Goal: Information Seeking & Learning: Understand process/instructions

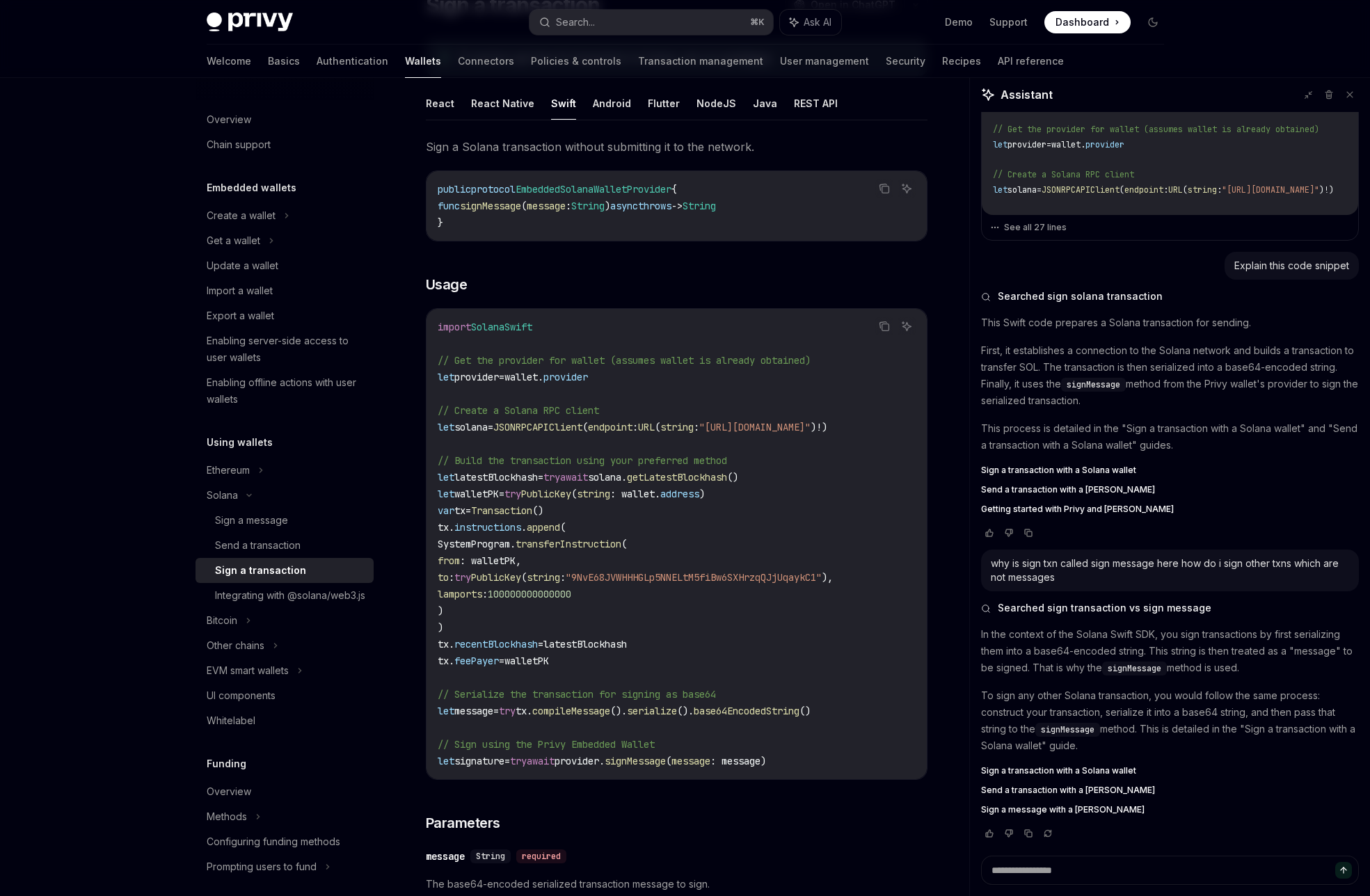
scroll to position [134, 0]
click at [496, 111] on button "React Native" at bounding box center [502, 105] width 63 height 33
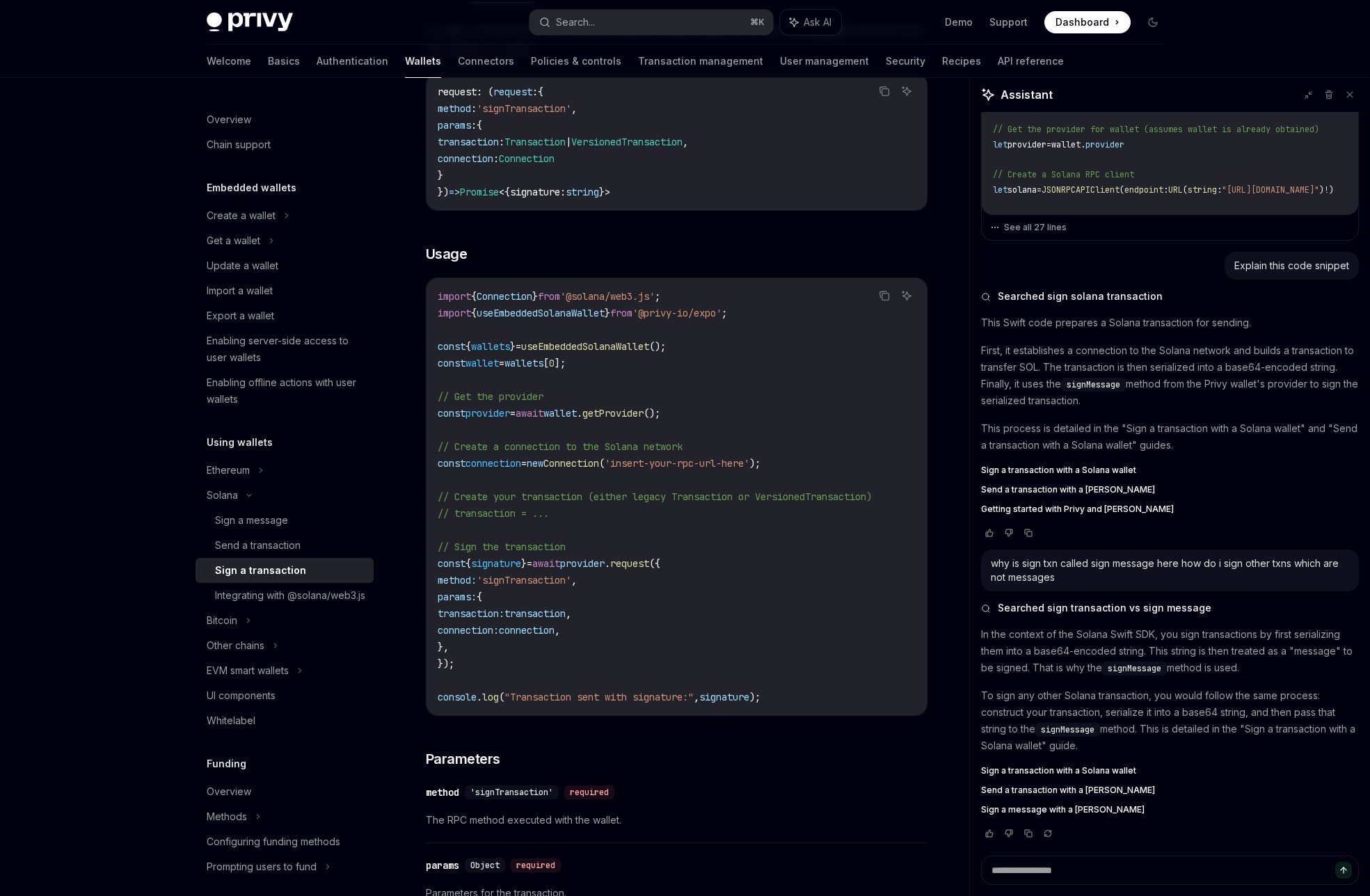
scroll to position [262, 0]
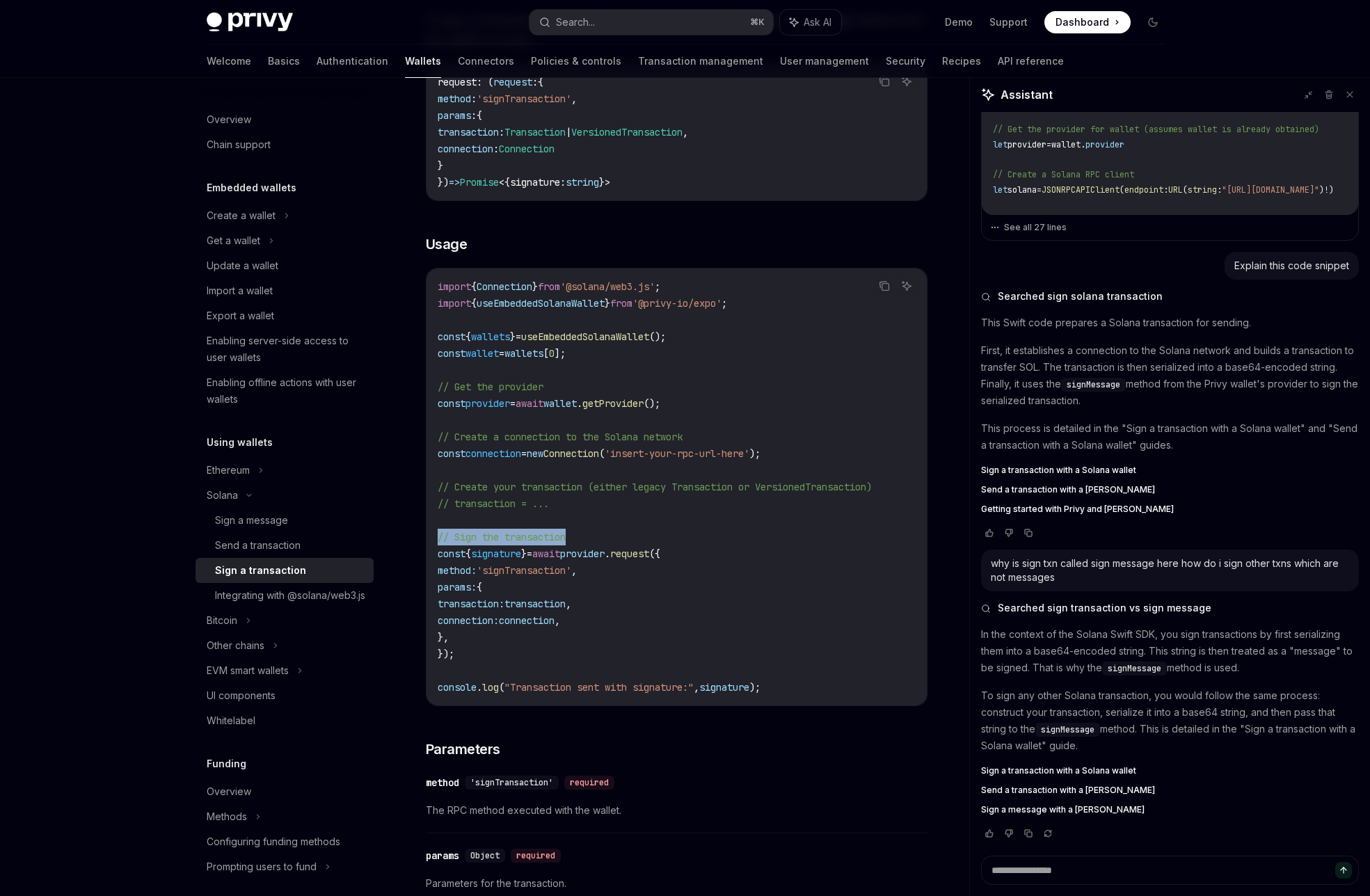
drag, startPoint x: 434, startPoint y: 535, endPoint x: 569, endPoint y: 537, distance: 135.0
click at [569, 537] on div "import { Connection } from '@solana/web3.js' ; import { useEmbeddedSolanaWallet…" at bounding box center [676, 487] width 500 height 437
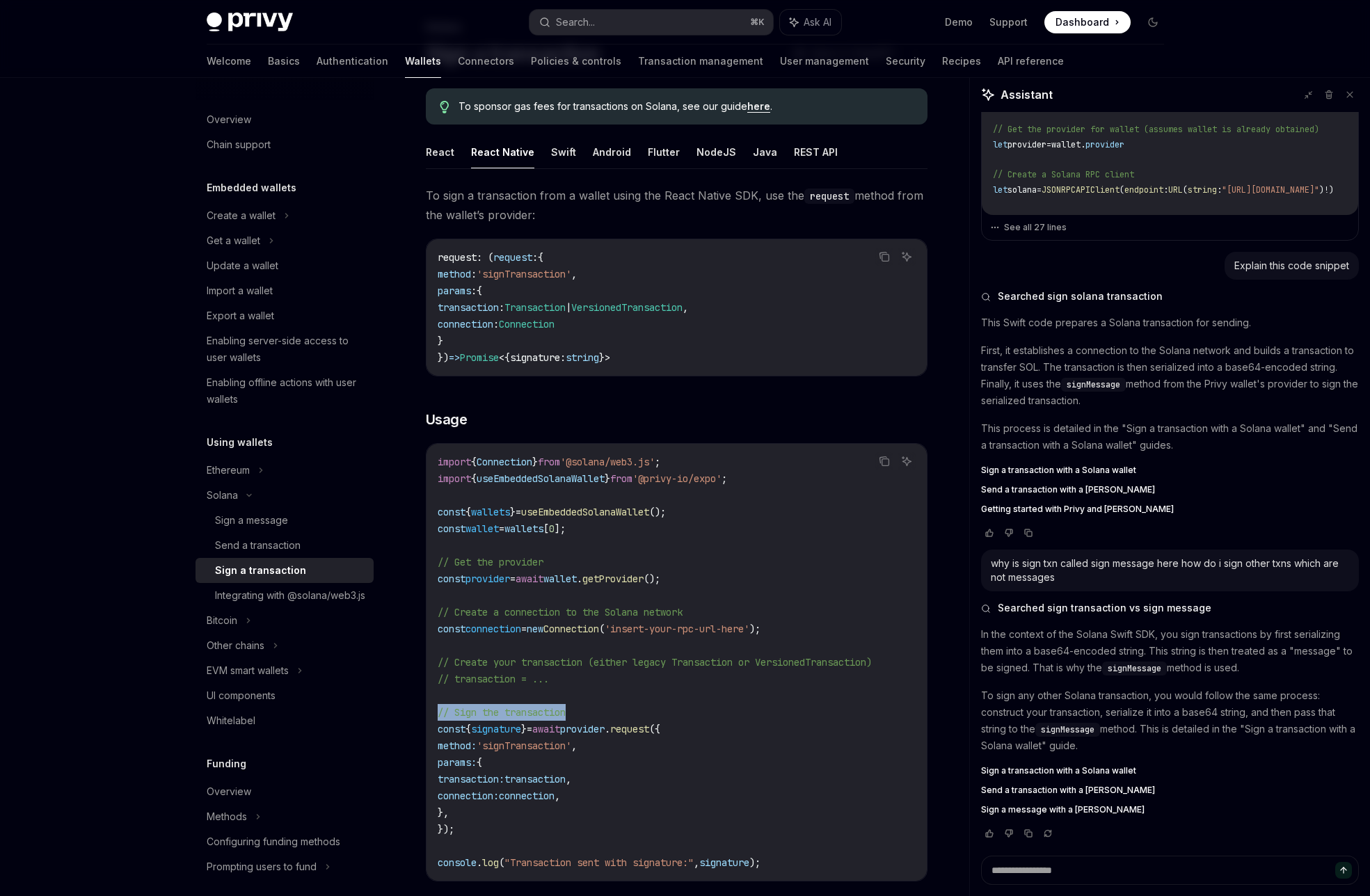
scroll to position [45, 0]
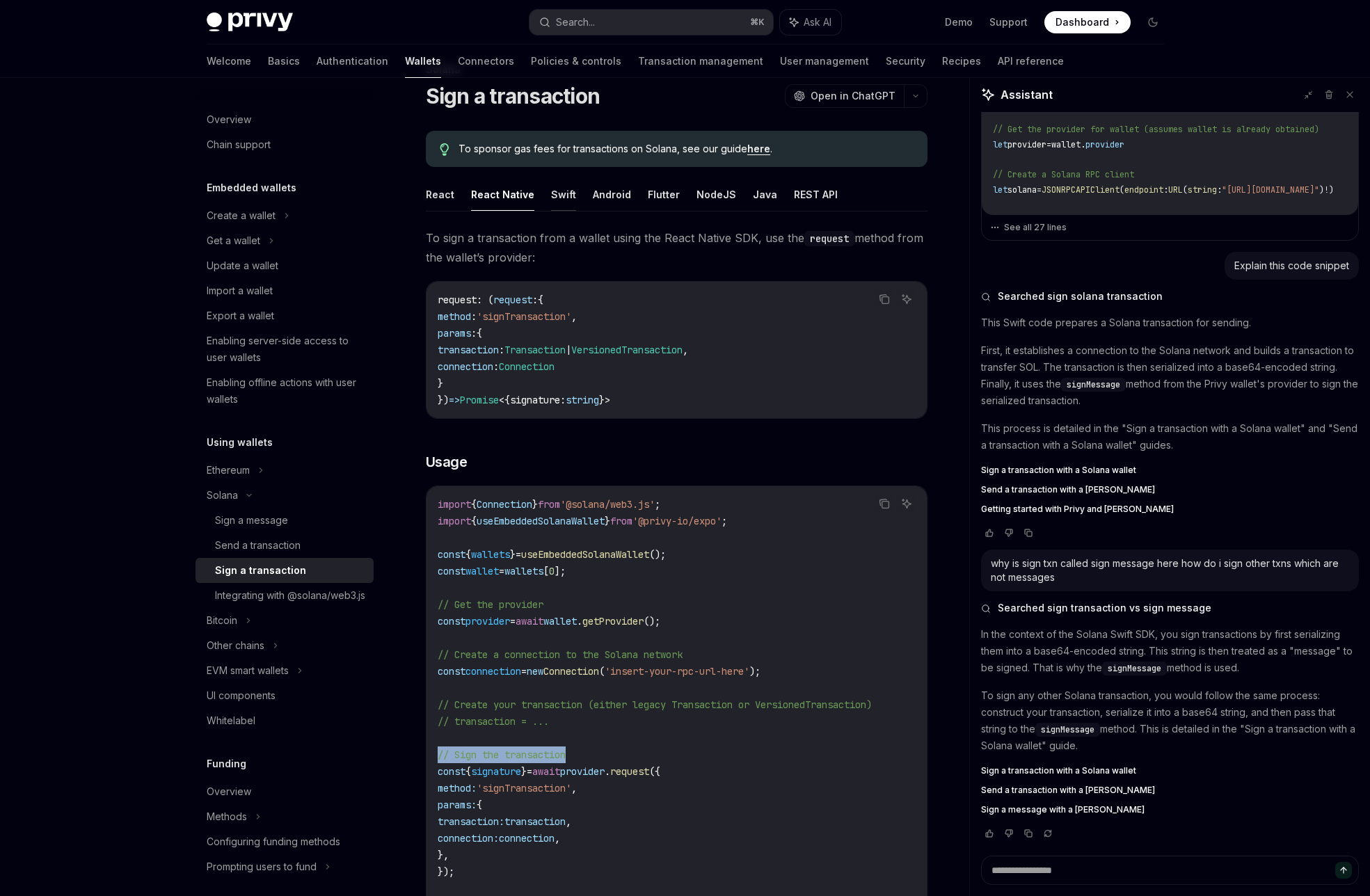
click at [552, 184] on button "Swift" at bounding box center [563, 194] width 25 height 33
type textarea "*"
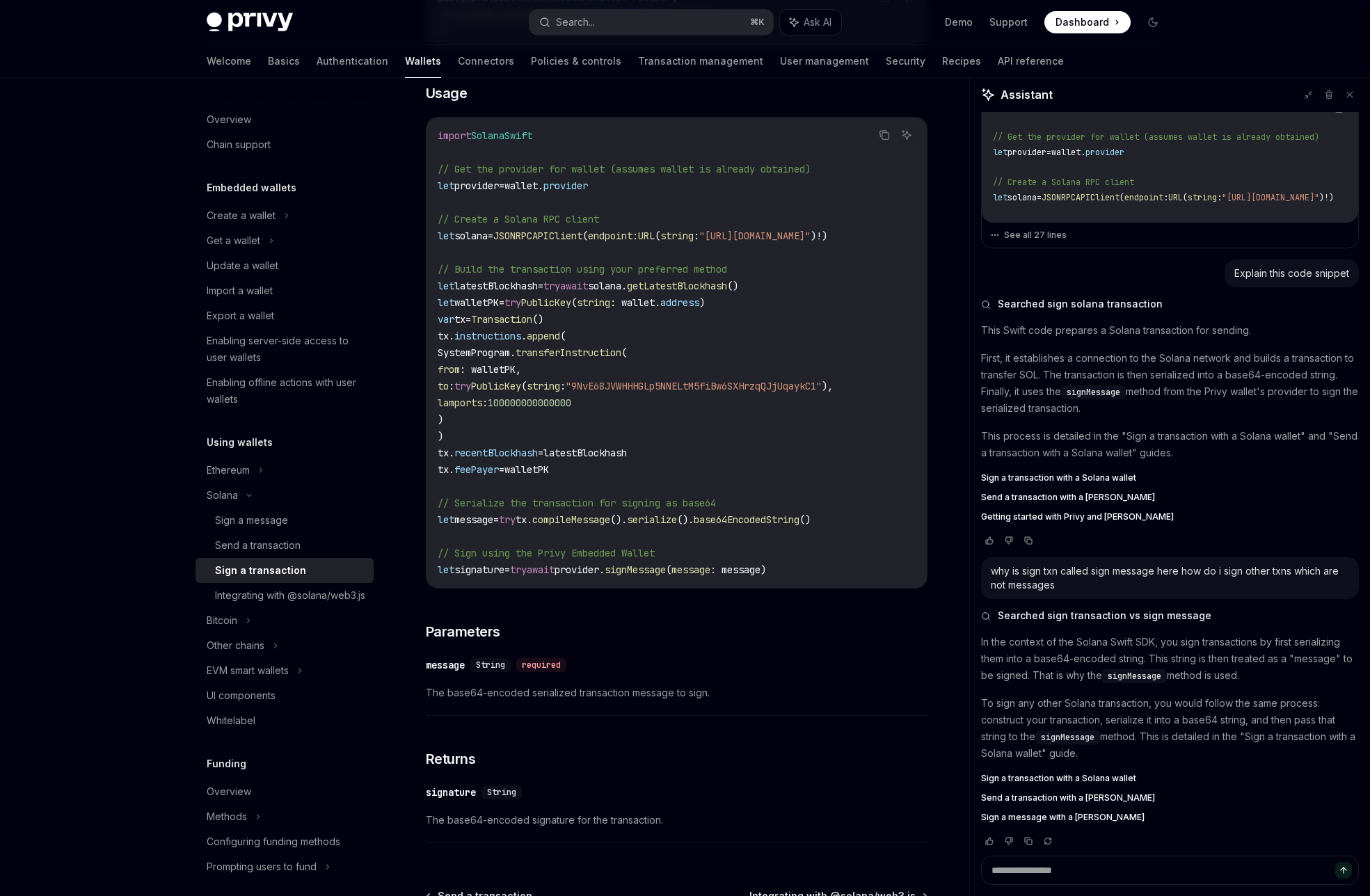
scroll to position [329, 0]
click at [660, 565] on span "signMessage" at bounding box center [635, 568] width 62 height 12
click at [476, 634] on span "Parameters" at bounding box center [462, 630] width 75 height 20
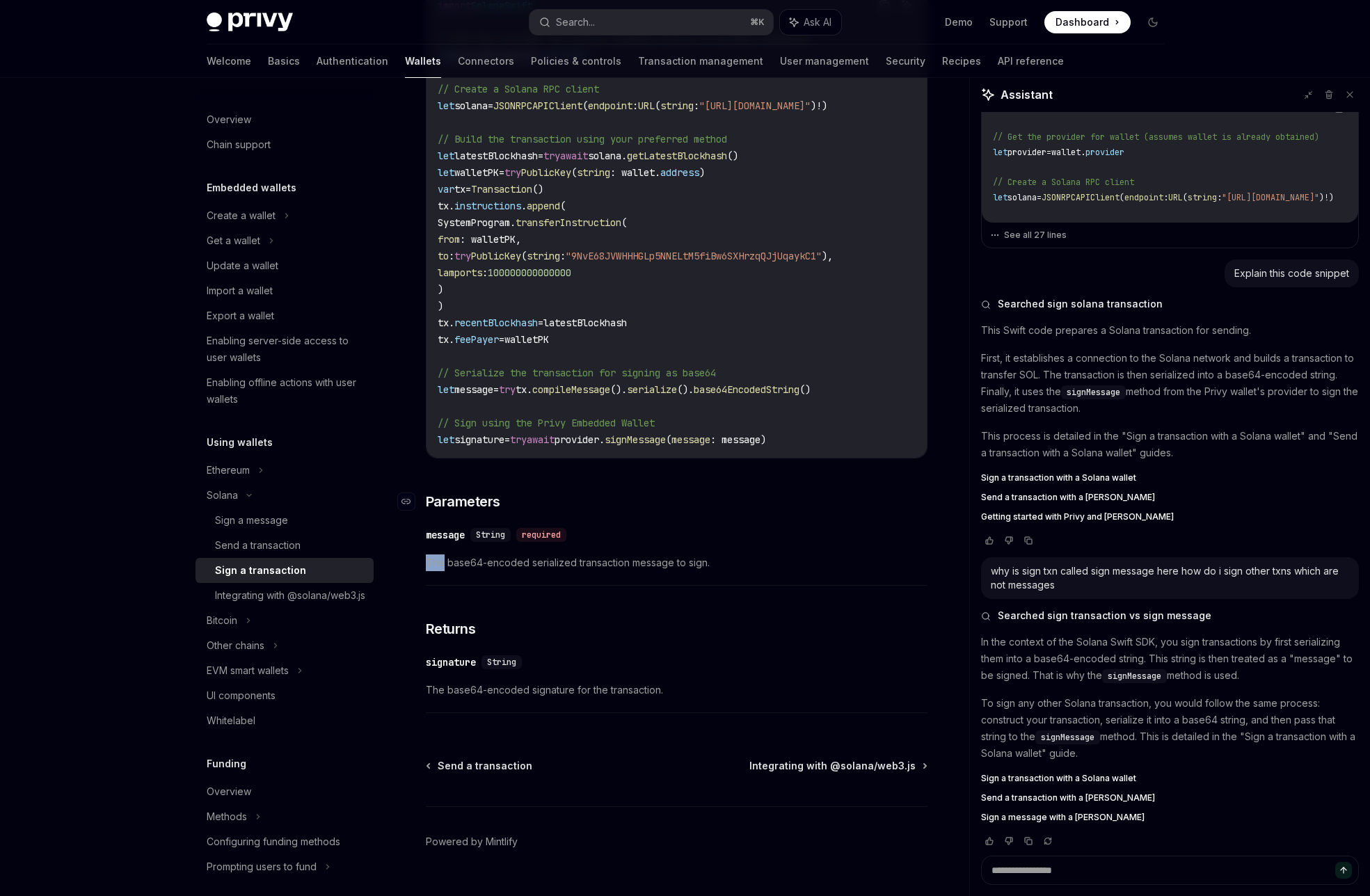
click at [476, 634] on div "Sign a Solana transaction without submitting it to the network. Copy Ask AI pub…" at bounding box center [676, 268] width 502 height 905
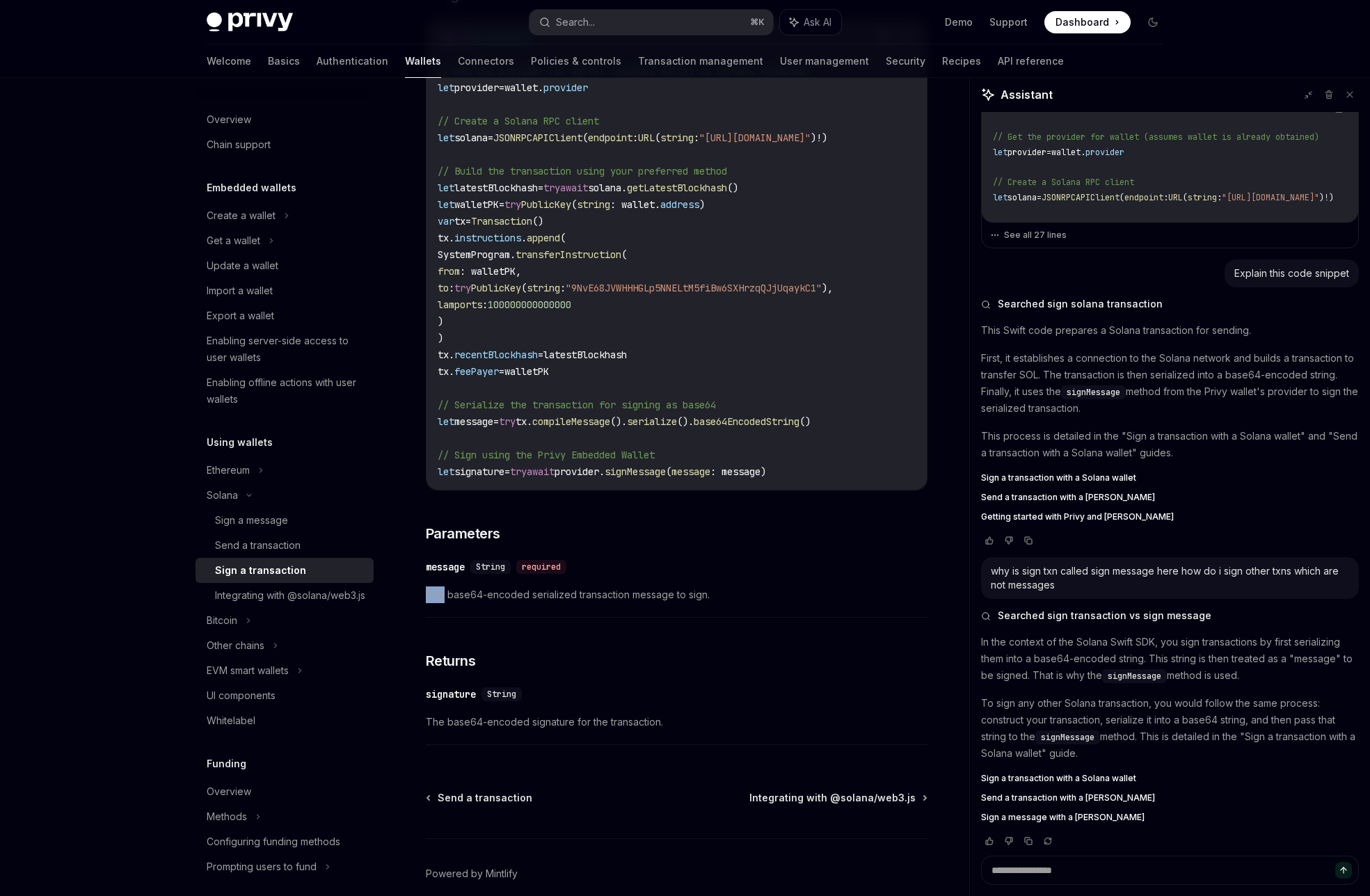
scroll to position [316, 0]
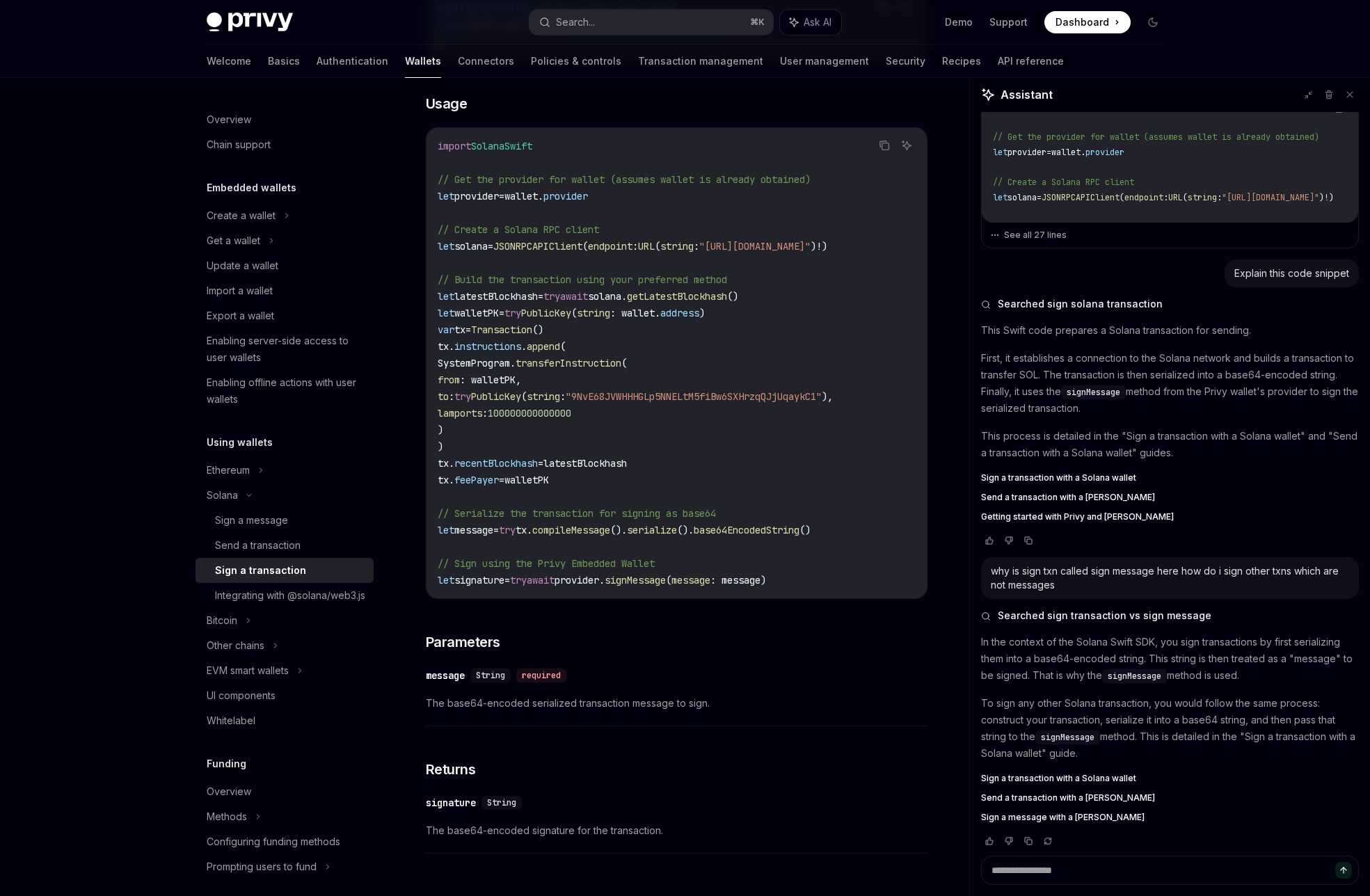
click at [699, 620] on div "Sign a Solana transaction without submitting it to the network. Copy Ask AI pub…" at bounding box center [676, 408] width 502 height 905
click at [666, 574] on span "signMessage" at bounding box center [635, 580] width 62 height 12
click at [640, 671] on div "​ message String required The base64-encoded serialized transaction message to …" at bounding box center [676, 693] width 502 height 66
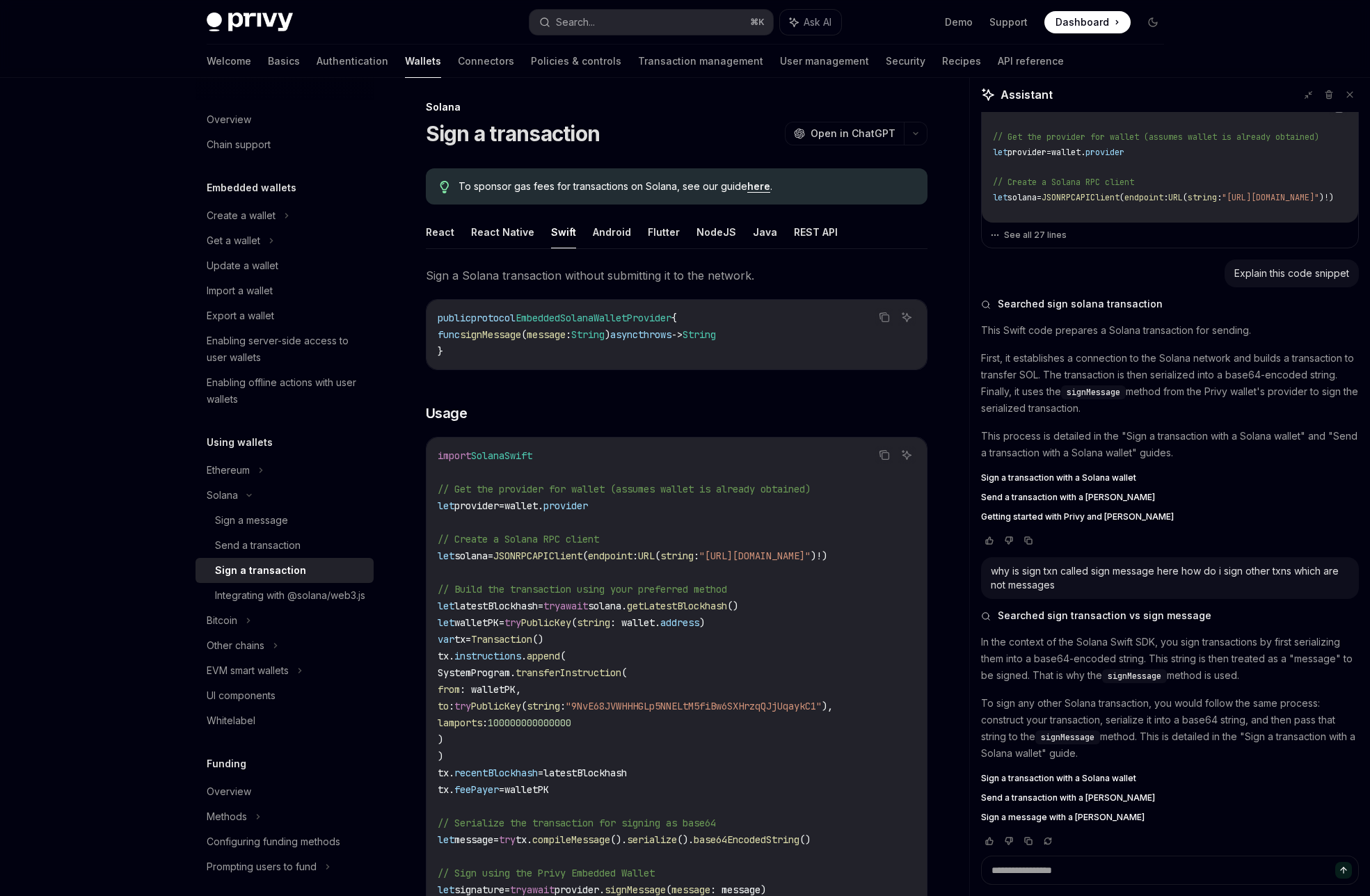
scroll to position [56, 0]
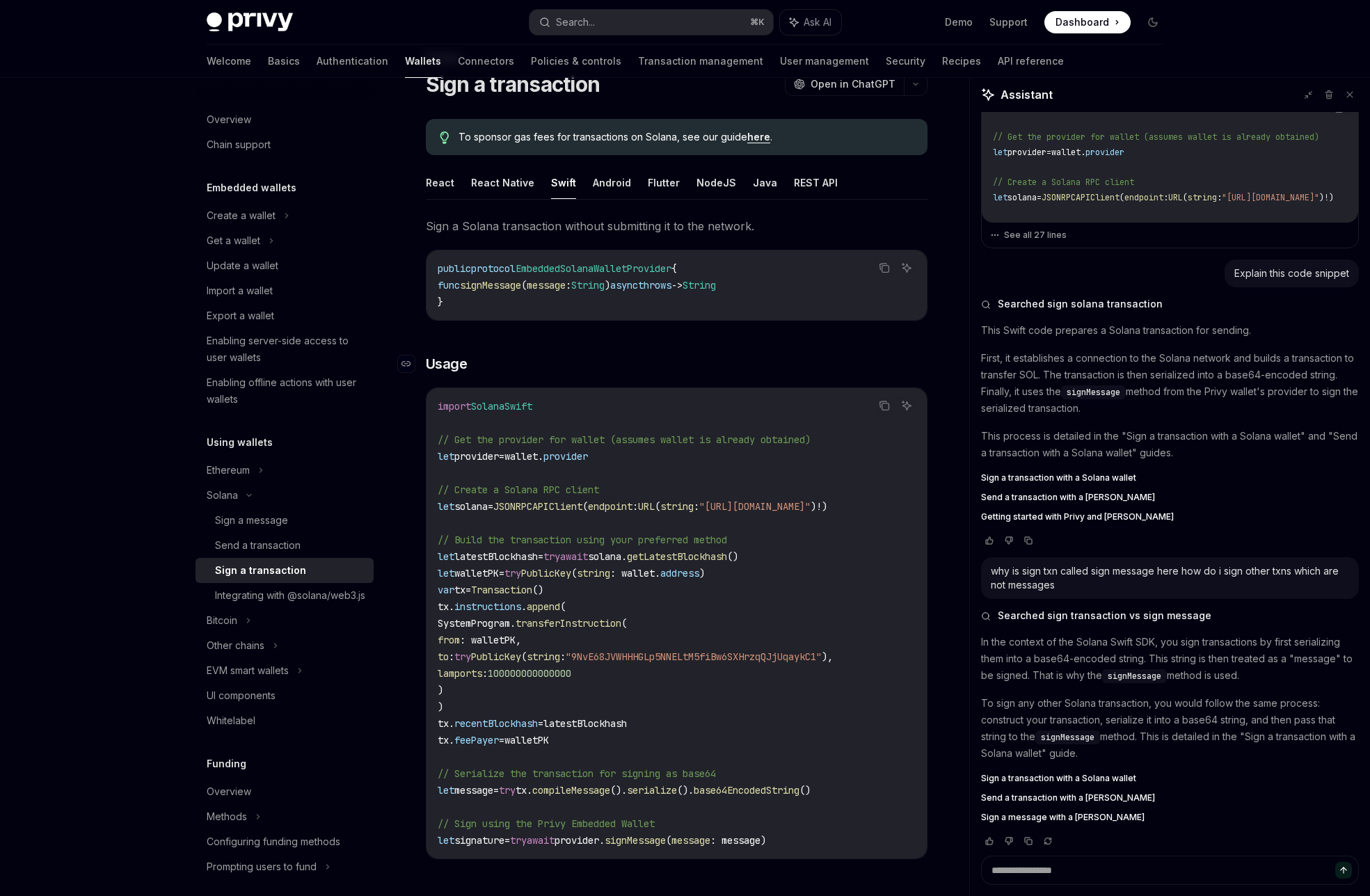
click at [871, 372] on h3 "​ Usage" at bounding box center [676, 363] width 502 height 20
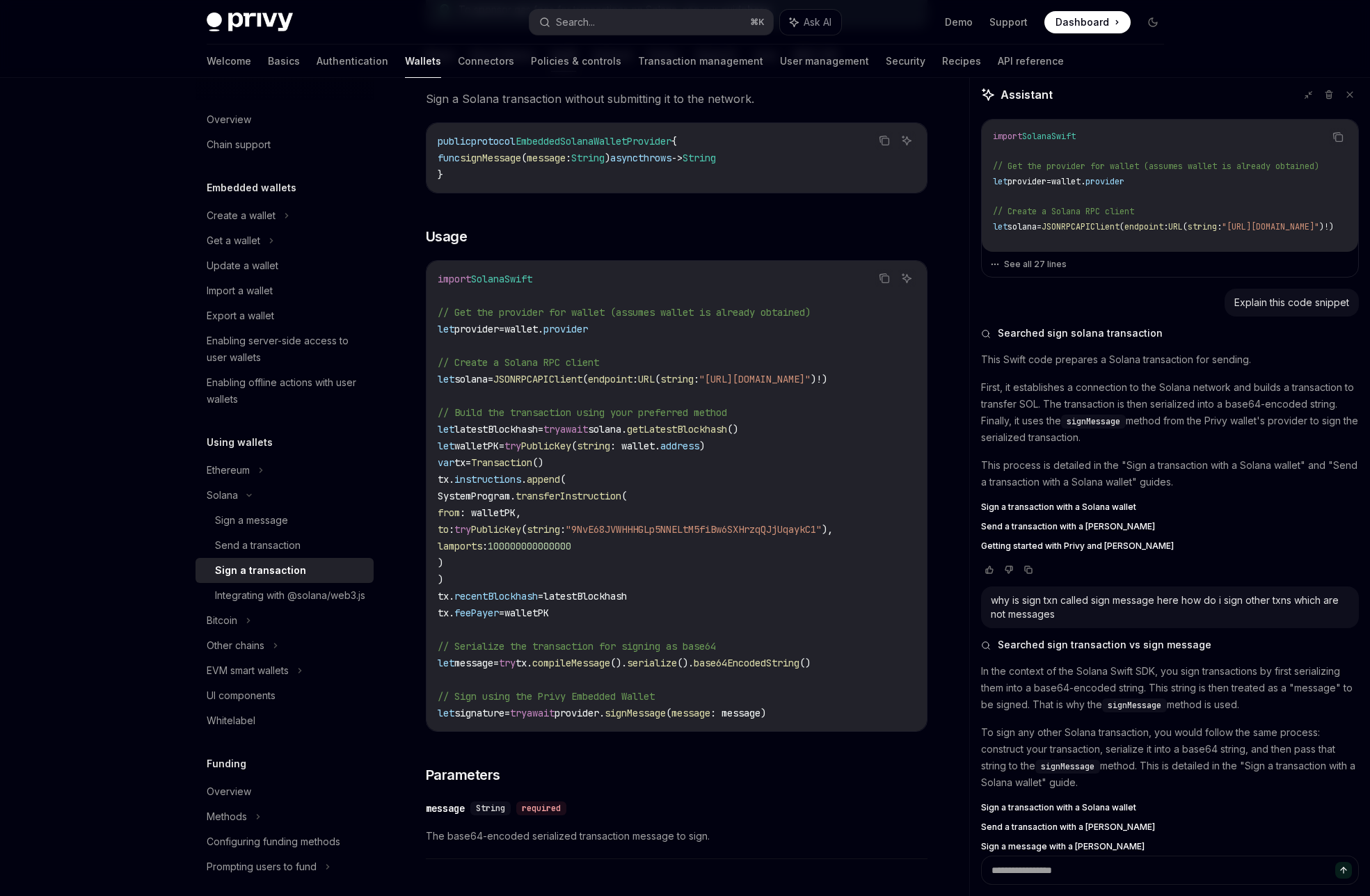
scroll to position [0, 0]
